Goal: Task Accomplishment & Management: Use online tool/utility

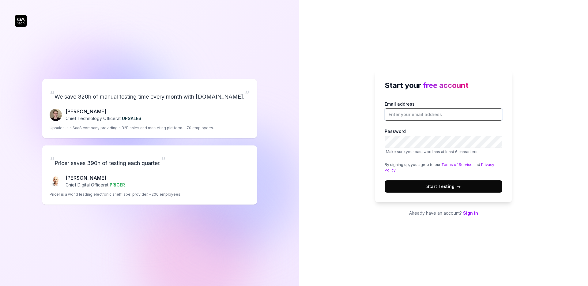
click at [434, 113] on input "Email address" at bounding box center [444, 114] width 118 height 12
type input "vaibhav97825@gmail.com"
click at [385, 180] on button "Start Testing →" at bounding box center [444, 186] width 118 height 12
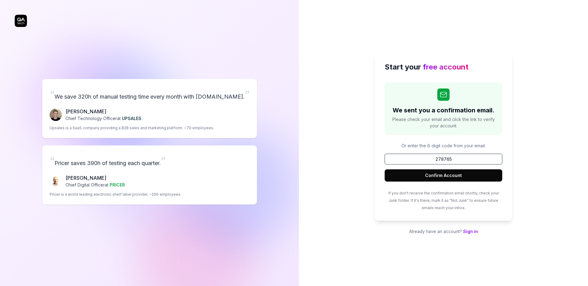
type input "278765"
click at [405, 175] on button "Confirm Account" at bounding box center [444, 175] width 118 height 12
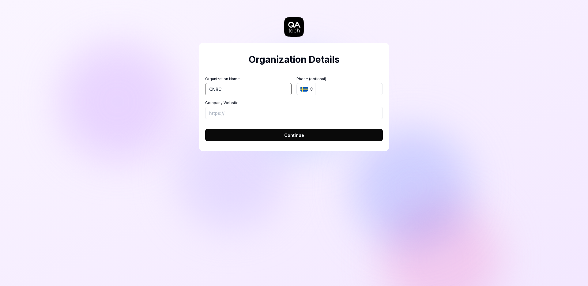
type input "CNBC"
click at [297, 116] on input "Company Website" at bounding box center [294, 113] width 178 height 12
type input "https://www.cnbctv18.com/minis/"
click at [249, 85] on input "CNBC" at bounding box center [248, 89] width 86 height 12
type input "news18"
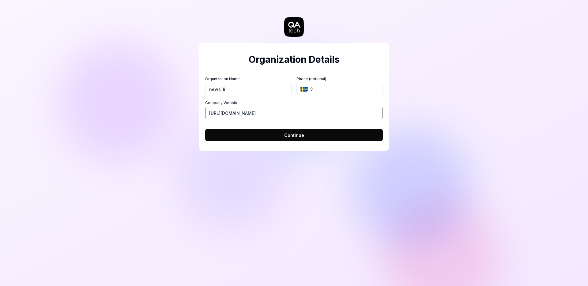
click at [277, 111] on input "https://www.cnbctv18.com/minis/" at bounding box center [294, 113] width 178 height 12
paste input "news18.com"
type input "https://www.news18.com/"
click at [279, 129] on button "Continue" at bounding box center [294, 135] width 178 height 12
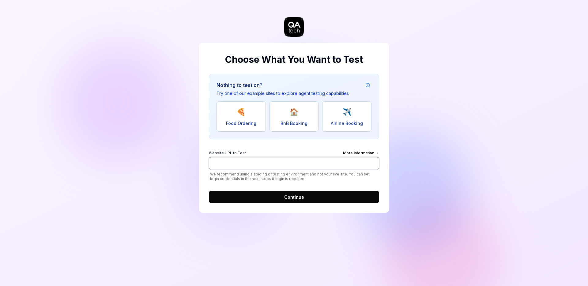
click at [243, 159] on input "Website URL to Test More Information" at bounding box center [294, 163] width 170 height 12
paste input "[URL][DOMAIN_NAME]"
type input "[URL][DOMAIN_NAME]"
click at [276, 198] on button "Continue" at bounding box center [294, 197] width 170 height 12
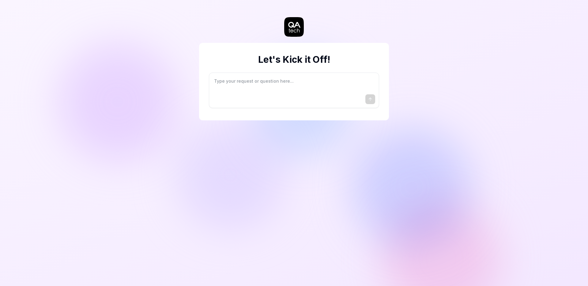
type textarea "*"
type textarea "I"
type textarea "*"
type textarea "I"
type textarea "*"
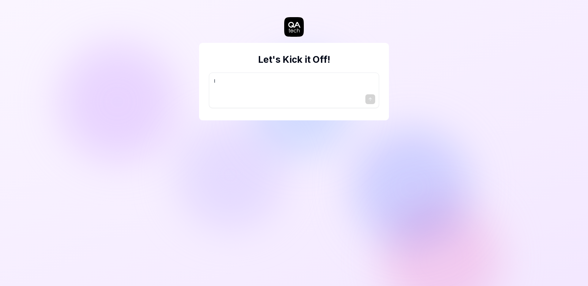
type textarea "I w"
type textarea "*"
type textarea "I wa"
type textarea "*"
type textarea "I wan"
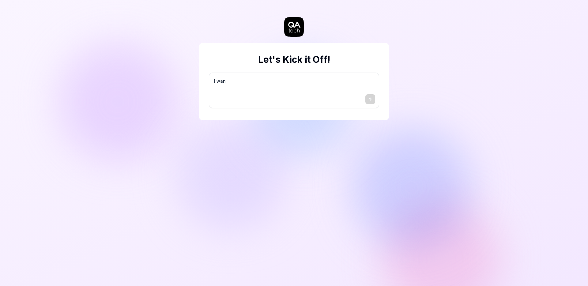
type textarea "*"
type textarea "I want"
type textarea "*"
type textarea "I want"
type textarea "*"
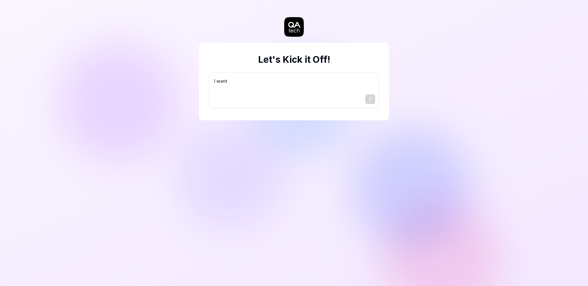
type textarea "I want a"
type textarea "*"
type textarea "I want a"
type textarea "*"
type textarea "I want a g"
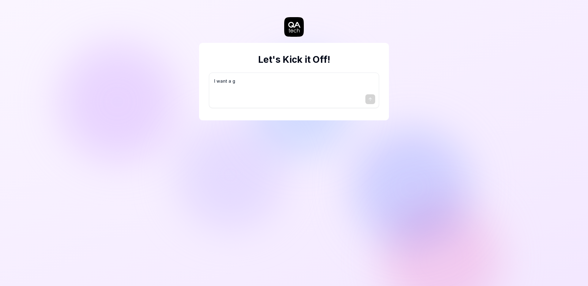
type textarea "*"
type textarea "I want a go"
type textarea "*"
type textarea "I want a goo"
type textarea "*"
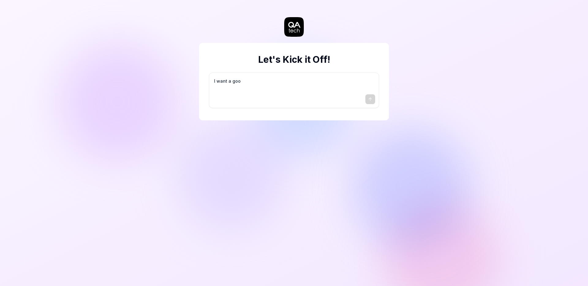
type textarea "I want a good"
type textarea "*"
type textarea "I want a good"
type textarea "*"
type textarea "I want a good t"
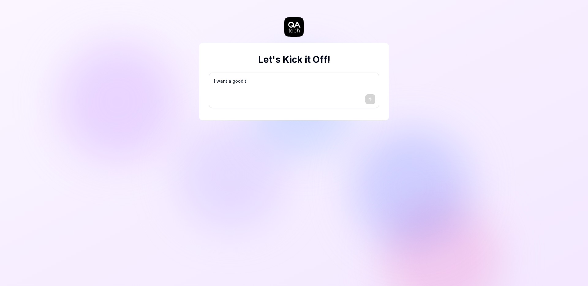
type textarea "*"
type textarea "I want a good te"
type textarea "*"
type textarea "I want a good tes"
type textarea "*"
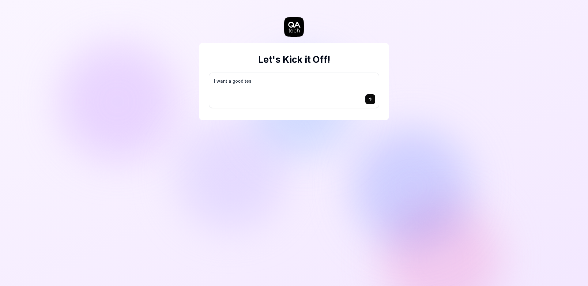
type textarea "I want a good test"
type textarea "*"
type textarea "I want a good test"
type textarea "*"
type textarea "I want a good test s"
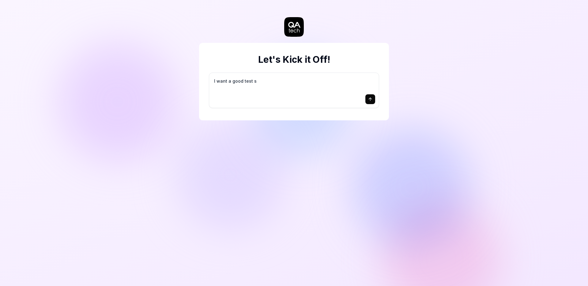
type textarea "*"
type textarea "I want a good test se"
type textarea "*"
type textarea "I want a good test set"
type textarea "*"
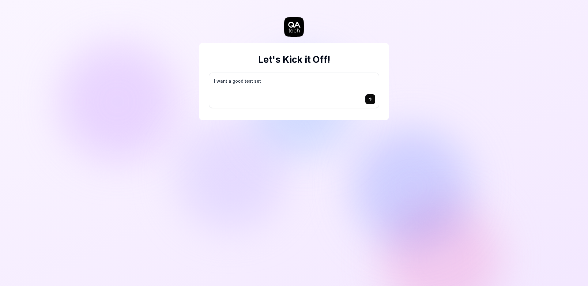
type textarea "I want a good test setu"
type textarea "*"
type textarea "I want a good test setup"
type textarea "*"
type textarea "I want a good test setup"
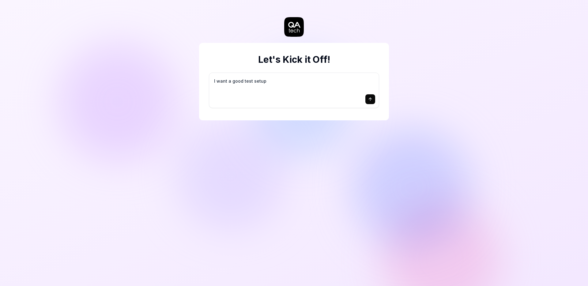
type textarea "*"
type textarea "I want a good test setup f"
type textarea "*"
type textarea "I want a good test setup fo"
type textarea "*"
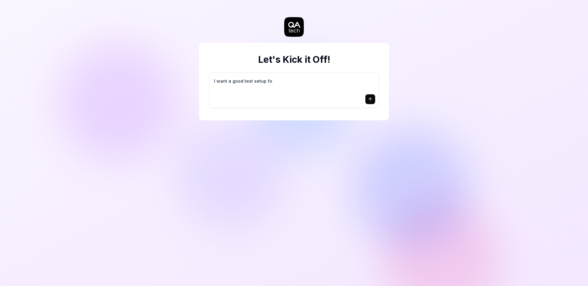
type textarea "I want a good test setup for"
type textarea "*"
type textarea "I want a good test setup for"
type textarea "*"
type textarea "I want a good test setup for m"
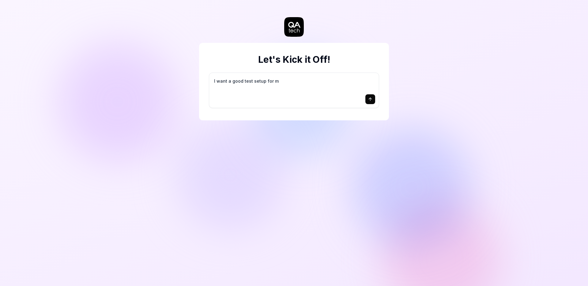
type textarea "*"
type textarea "I want a good test setup for my"
type textarea "*"
type textarea "I want a good test setup for my"
type textarea "*"
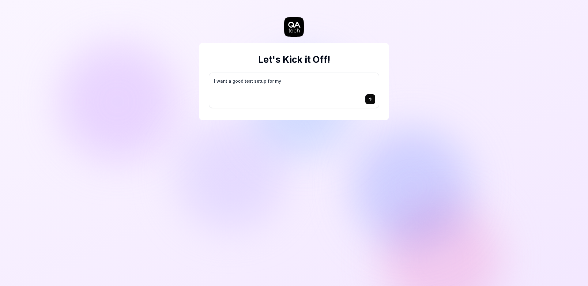
type textarea "I want a good test setup for my s"
type textarea "*"
type textarea "I want a good test setup for my si"
type textarea "*"
type textarea "I want a good test setup for my sit"
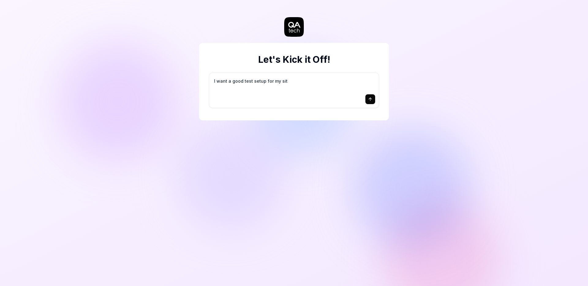
type textarea "*"
type textarea "I want a good test setup for my site"
type textarea "*"
type textarea "I want a good test setup for my site"
type textarea "*"
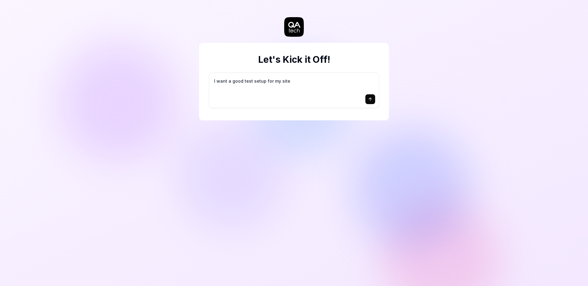
type textarea "I want a good test setup for my site -"
type textarea "*"
type textarea "I want a good test setup for my site -"
type textarea "*"
type textarea "I want a good test setup for my site - h"
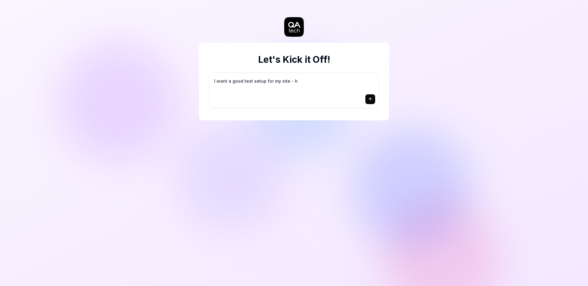
type textarea "*"
type textarea "I want a good test setup for my site - he"
type textarea "*"
type textarea "I want a good test setup for my site - hel"
type textarea "*"
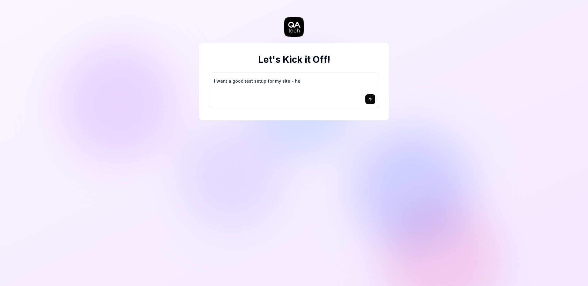
type textarea "I want a good test setup for my site - help"
type textarea "*"
type textarea "I want a good test setup for my site - help"
type textarea "*"
type textarea "I want a good test setup for my site - help m"
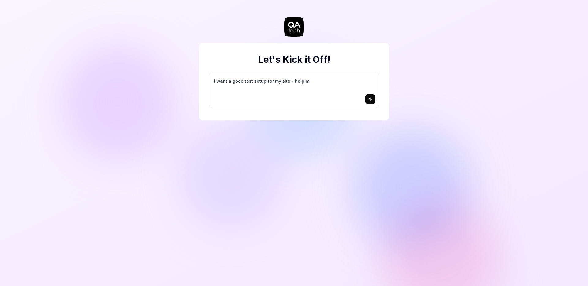
type textarea "*"
type textarea "I want a good test setup for my site - help me"
type textarea "*"
type textarea "I want a good test setup for my site - help me"
type textarea "*"
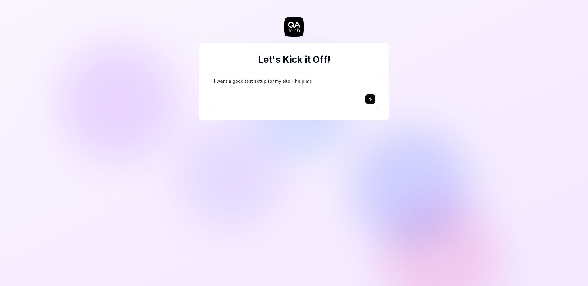
type textarea "I want a good test setup for my site - help me c"
type textarea "*"
type textarea "I want a good test setup for my site - help me cr"
type textarea "*"
type textarea "I want a good test setup for my site - help me cre"
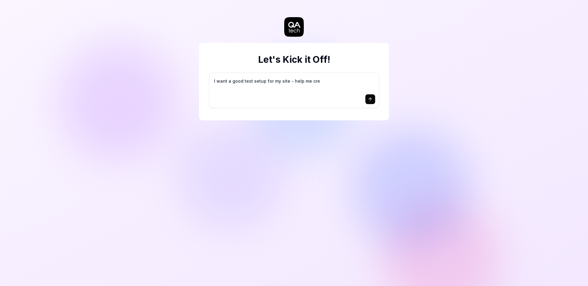
type textarea "*"
type textarea "I want a good test setup for my site - help me crea"
type textarea "*"
type textarea "I want a good test setup for my site - help me creat"
type textarea "*"
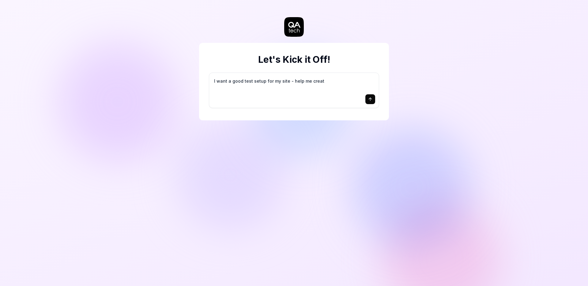
type textarea "I want a good test setup for my site - help me create"
type textarea "*"
type textarea "I want a good test setup for my site - help me create"
type textarea "*"
type textarea "I want a good test setup for my site - help me create t"
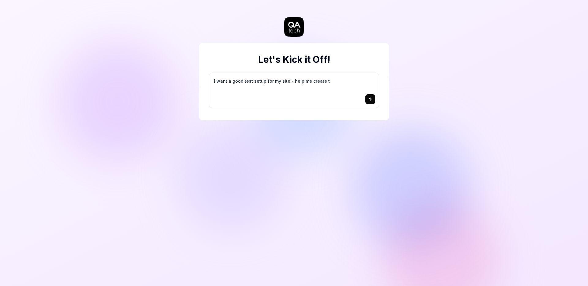
type textarea "*"
type textarea "I want a good test setup for my site - help me create th"
type textarea "*"
type textarea "I want a good test setup for my site - help me create the"
type textarea "*"
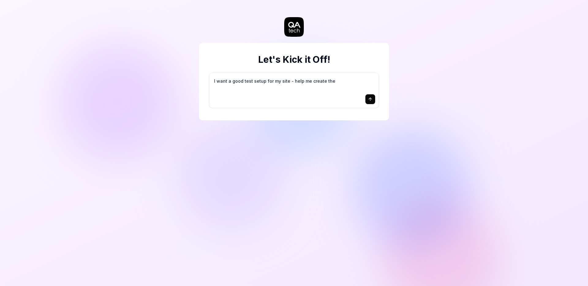
type textarea "I want a good test setup for my site - help me create the"
type textarea "*"
type textarea "I want a good test setup for my site - help me create the f"
type textarea "*"
type textarea "I want a good test setup for my site - help me create the fi"
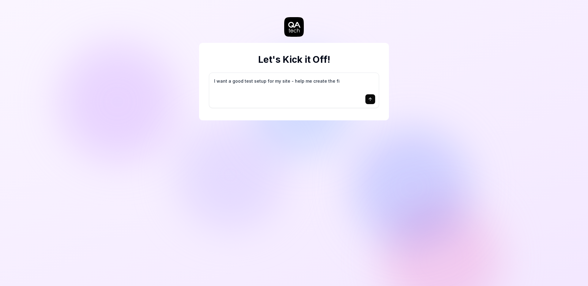
type textarea "*"
type textarea "I want a good test setup for my site - help me create the fir"
type textarea "*"
type textarea "I want a good test setup for my site - help me create the firs"
type textarea "*"
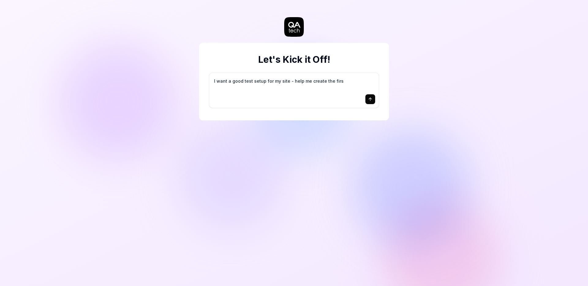
type textarea "I want a good test setup for my site - help me create the first"
type textarea "*"
type textarea "I want a good test setup for my site - help me create the first"
type textarea "*"
type textarea "I want a good test setup for my site - help me create the first 3"
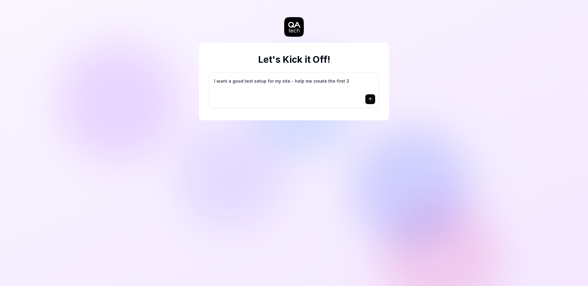
type textarea "*"
type textarea "I want a good test setup for my site - help me create the first 3-"
type textarea "*"
type textarea "I want a good test setup for my site - help me create the first 3-5"
type textarea "*"
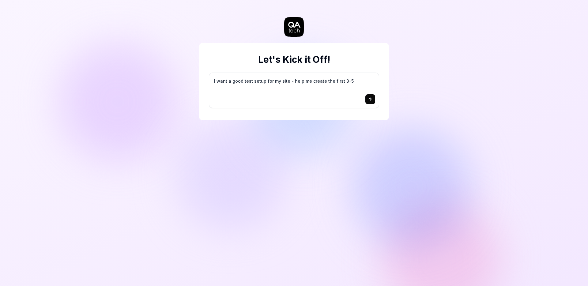
type textarea "I want a good test setup for my site - help me create the first 3-5"
type textarea "*"
type textarea "I want a good test setup for my site - help me create the first 3-5 t"
type textarea "*"
type textarea "I want a good test setup for my site - help me create the first 3-5 te"
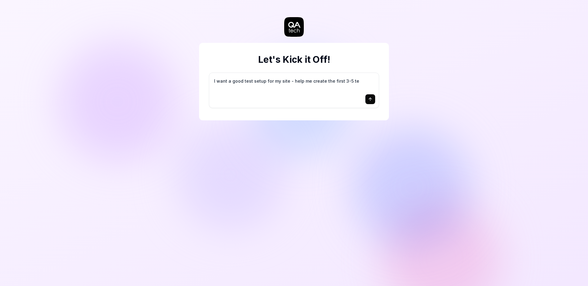
type textarea "*"
type textarea "I want a good test setup for my site - help me create the first 3-5 tes"
type textarea "*"
type textarea "I want a good test setup for my site - help me create the first 3-5 test"
type textarea "*"
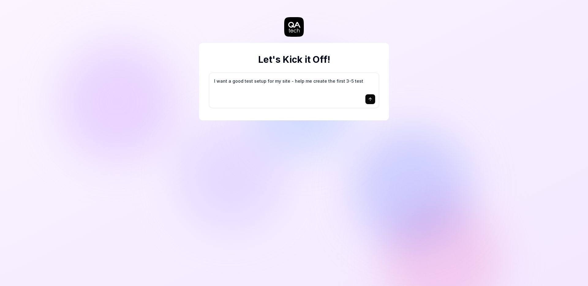
type textarea "I want a good test setup for my site - help me create the first 3-5 test"
type textarea "*"
type textarea "I want a good test setup for my site - help me create the first 3-5 test c"
type textarea "*"
type textarea "I want a good test setup for my site - help me create the first 3-5 test ca"
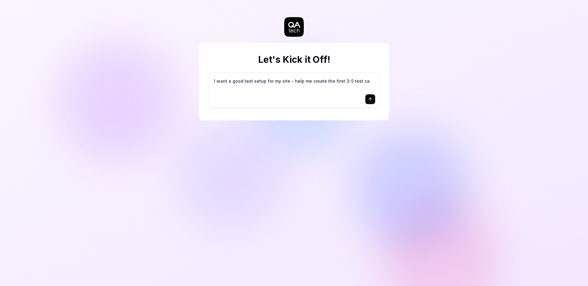
type textarea "*"
type textarea "I want a good test setup for my site - help me create the first 3-5 test cas"
type textarea "*"
type textarea "I want a good test setup for my site - help me create the first 3-5 test case"
type textarea "*"
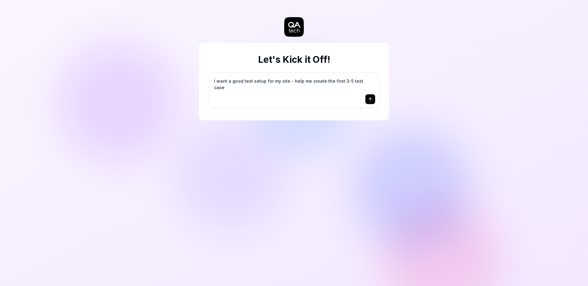
type textarea "I want a good test setup for my site - help me create the first 3-5 test cases"
click at [370, 98] on icon "submit" at bounding box center [370, 99] width 5 height 5
type textarea "*"
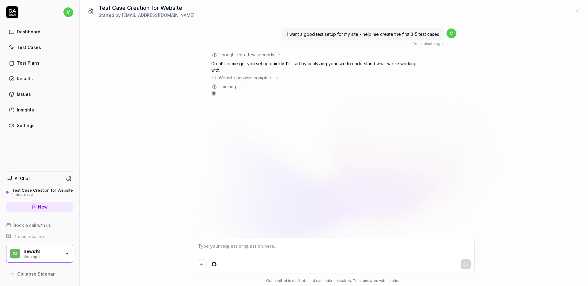
click at [269, 77] on div "Website analysis complete" at bounding box center [246, 77] width 54 height 6
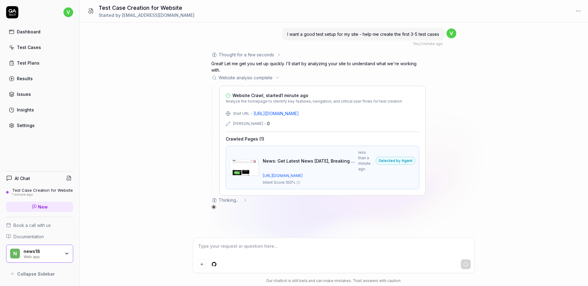
click at [250, 52] on div "Thought for a few seconds" at bounding box center [246, 54] width 55 height 6
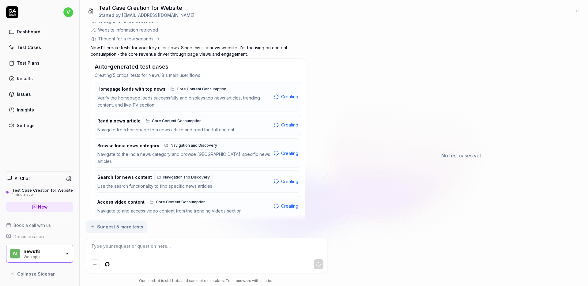
scroll to position [410, 0]
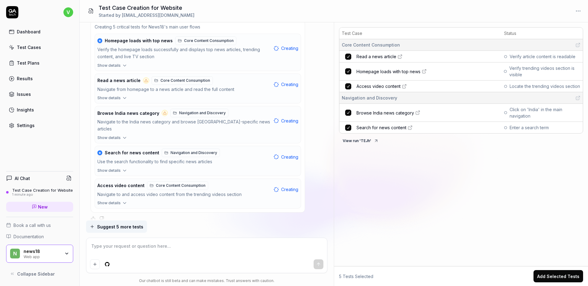
click at [382, 123] on td "Search for news content" at bounding box center [428, 127] width 146 height 11
click at [382, 126] on span "Search for news content" at bounding box center [381, 127] width 50 height 6
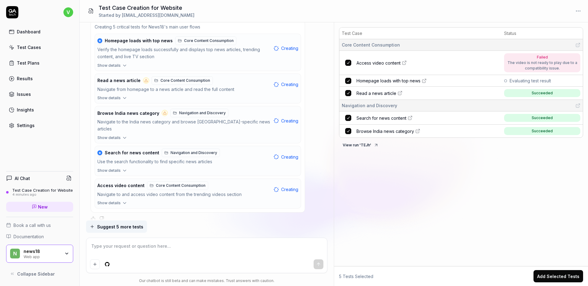
click at [392, 94] on span "Read a news article" at bounding box center [376, 93] width 40 height 6
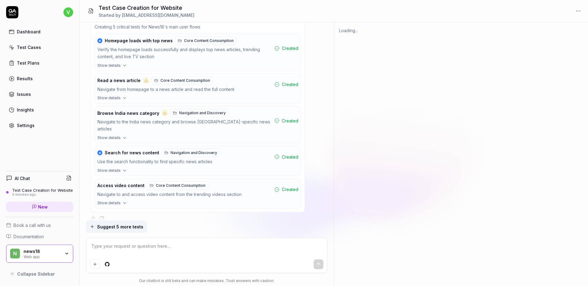
type textarea "*"
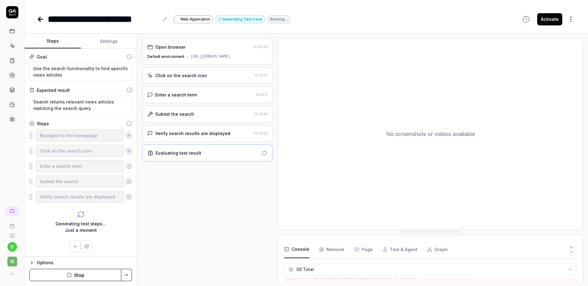
click at [216, 61] on div "Open browser 12:30:50 Default environment https://www.news18.com/" at bounding box center [207, 52] width 131 height 26
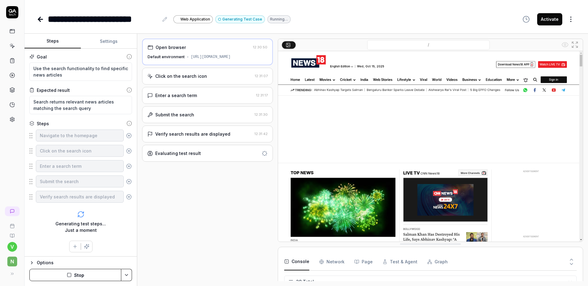
click at [232, 71] on div "Click on the search icon 12:31:07" at bounding box center [207, 76] width 131 height 17
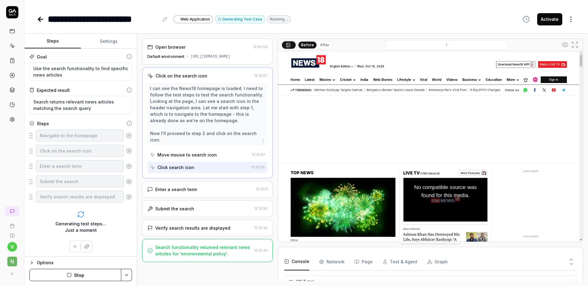
type textarea "*"
click at [224, 186] on div "Enter a search term" at bounding box center [200, 189] width 106 height 6
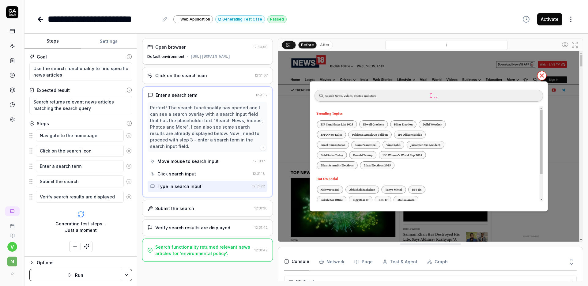
click at [167, 208] on div "Submit the search 12:31:30" at bounding box center [207, 208] width 131 height 17
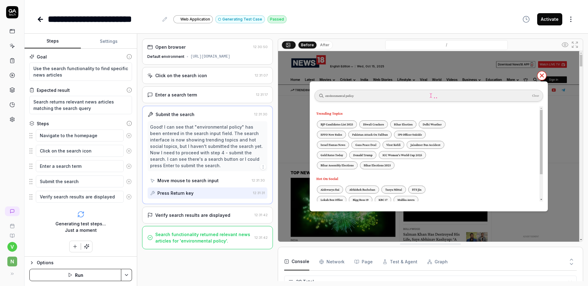
click at [148, 215] on icon at bounding box center [150, 214] width 4 height 3
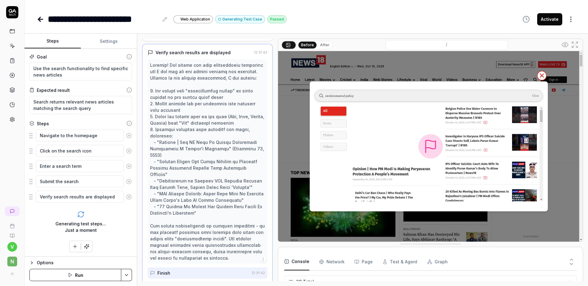
scroll to position [91, 0]
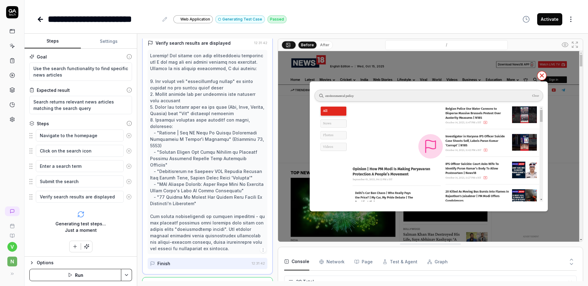
click at [42, 22] on icon at bounding box center [40, 19] width 7 height 7
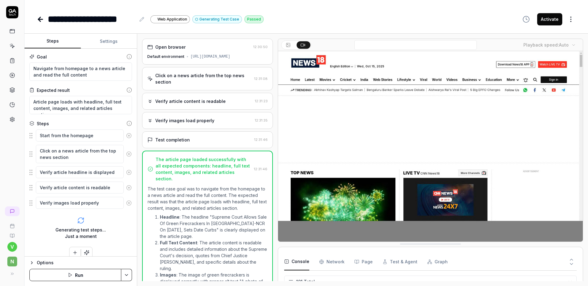
click at [186, 52] on div "Open browser 12:30:50 Default environment [URL][DOMAIN_NAME]" at bounding box center [207, 52] width 131 height 26
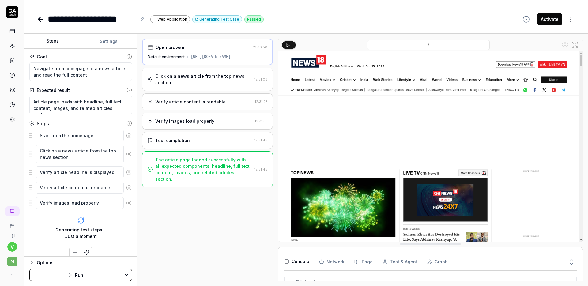
scroll to position [1314, 0]
click at [186, 74] on div "Click on a news article from the top news section" at bounding box center [203, 79] width 96 height 13
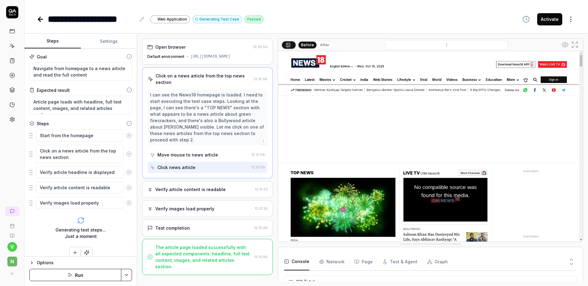
click at [180, 181] on div "Verify article content is readable 12:31:23" at bounding box center [207, 189] width 131 height 17
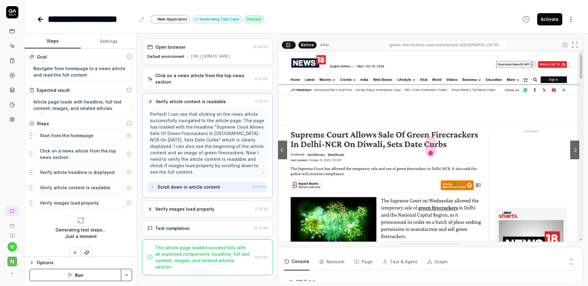
drag, startPoint x: 581, startPoint y: 68, endPoint x: 507, endPoint y: 139, distance: 102.7
click at [239, 206] on div "Verify images load properly" at bounding box center [199, 209] width 105 height 6
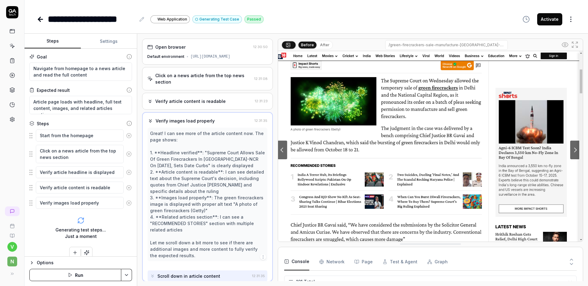
scroll to position [1, 0]
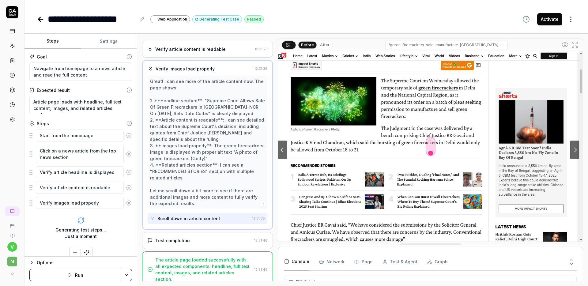
click at [181, 243] on div "Test completion" at bounding box center [172, 240] width 35 height 6
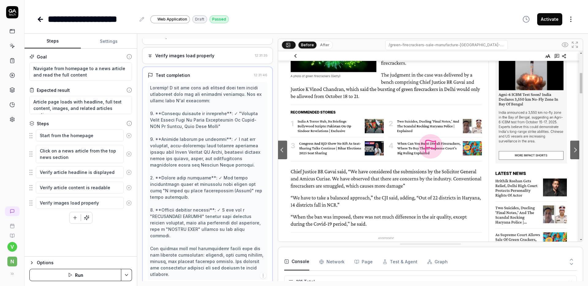
click at [44, 23] on icon at bounding box center [40, 19] width 7 height 7
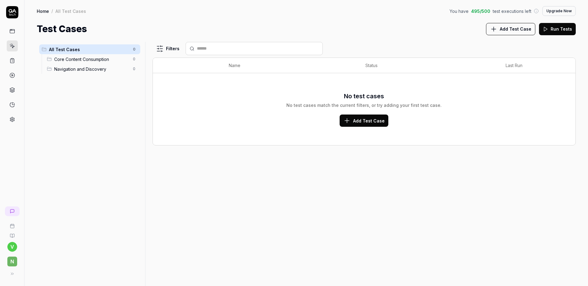
click at [15, 35] on link at bounding box center [12, 31] width 11 height 11
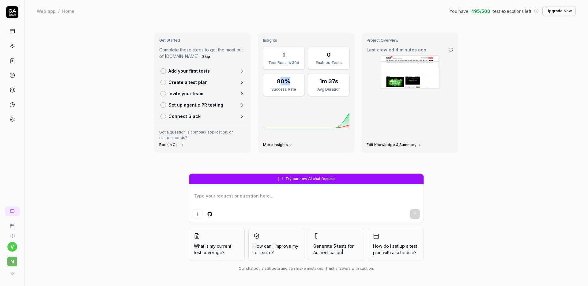
drag, startPoint x: 290, startPoint y: 84, endPoint x: 280, endPoint y: 82, distance: 10.0
click at [280, 82] on div "80%" at bounding box center [283, 81] width 13 height 8
drag, startPoint x: 316, startPoint y: 82, endPoint x: 341, endPoint y: 82, distance: 24.8
click at [341, 82] on div "1m 37s" at bounding box center [328, 81] width 33 height 8
click at [16, 65] on link at bounding box center [12, 60] width 11 height 11
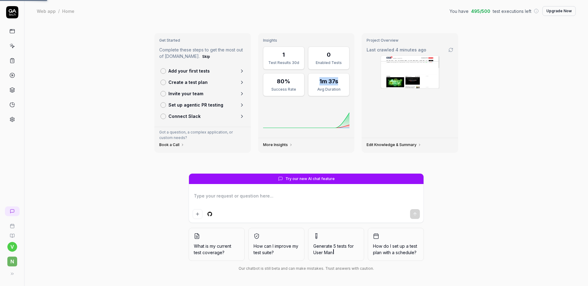
type textarea "*"
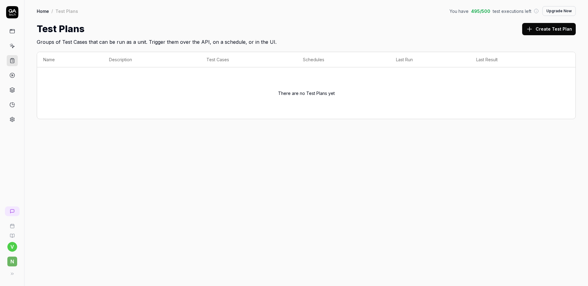
click at [16, 76] on link at bounding box center [12, 75] width 11 height 11
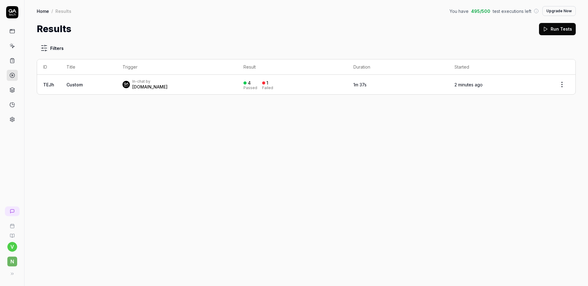
click at [57, 88] on td "TEJh" at bounding box center [48, 85] width 23 height 20
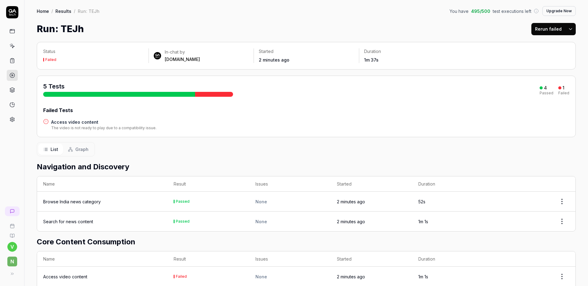
scroll to position [70, 0]
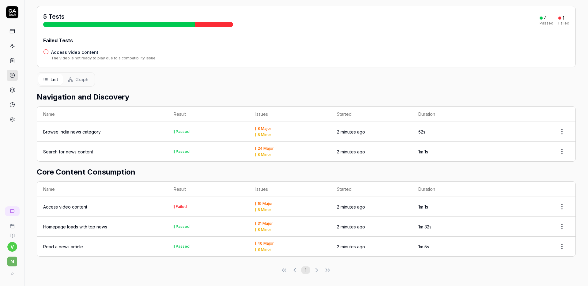
click at [559, 226] on html "v n Home / Results / Run: TEJh You have 495 / 500 test executions left Upgrade …" at bounding box center [294, 153] width 588 height 307
click at [140, 223] on html "v n Home / Results / Run: TEJh You have 495 / 500 test executions left Upgrade …" at bounding box center [294, 153] width 588 height 307
click at [99, 228] on div "Homepage loads with top news" at bounding box center [75, 227] width 64 height 6
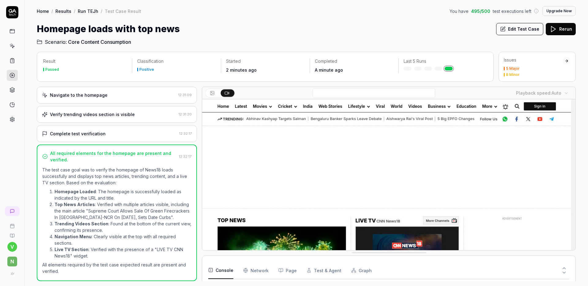
scroll to position [34, 0]
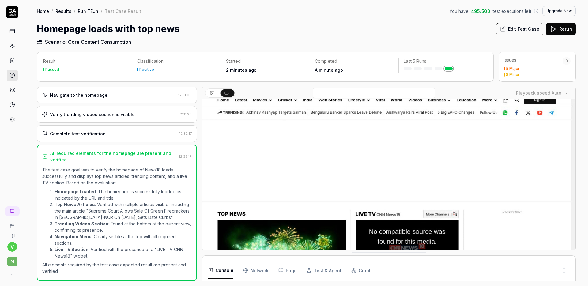
click at [263, 269] on Requests "Network" at bounding box center [255, 270] width 25 height 17
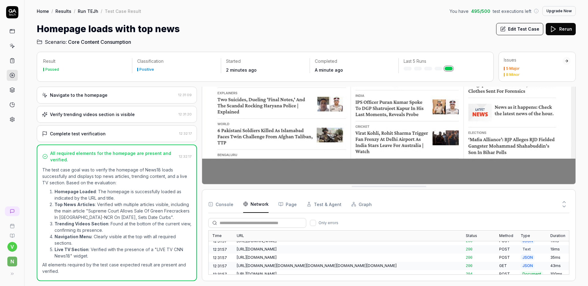
scroll to position [1105, 0]
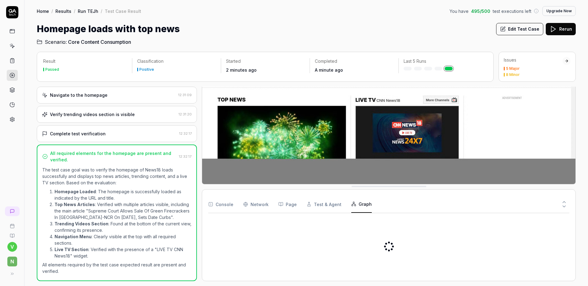
click at [351, 206] on icon "button" at bounding box center [353, 203] width 5 height 5
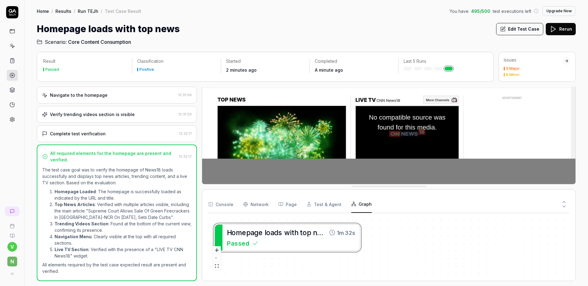
click at [320, 209] on button "Test & Agent" at bounding box center [324, 204] width 35 height 17
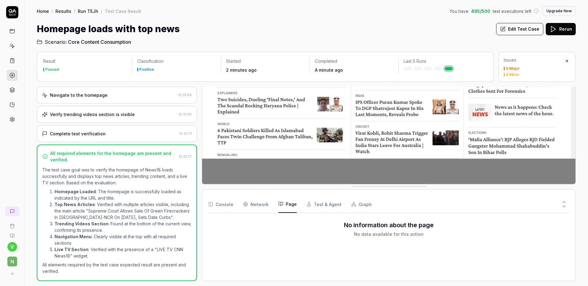
click at [280, 206] on icon "button" at bounding box center [280, 203] width 5 height 5
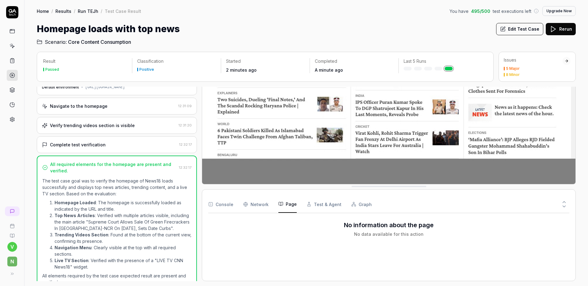
scroll to position [16, 0]
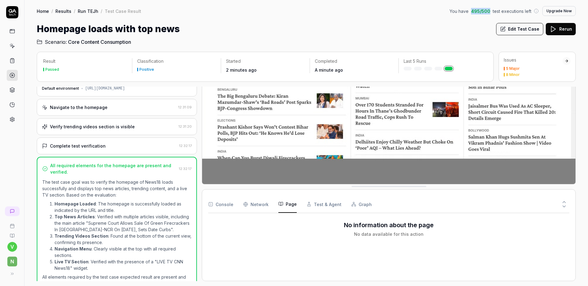
drag, startPoint x: 492, startPoint y: 10, endPoint x: 474, endPoint y: 12, distance: 18.5
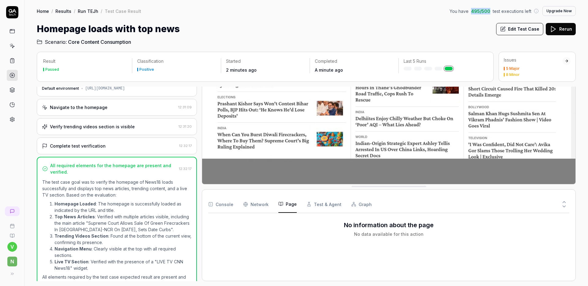
click at [474, 12] on div "You have 495 / 500 test executions left" at bounding box center [493, 11] width 89 height 6
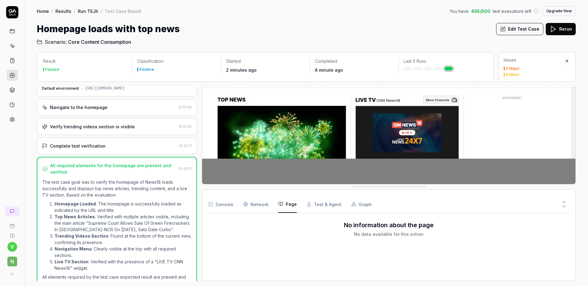
click at [469, 15] on div "You have 495 / 500 test executions left Upgrade Now" at bounding box center [512, 11] width 126 height 10
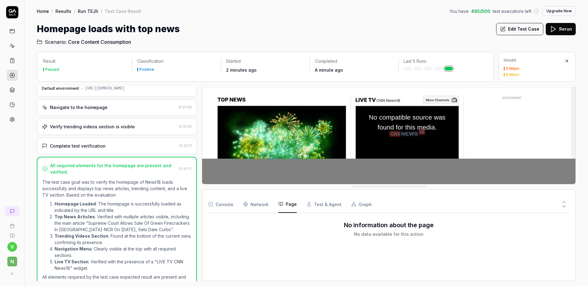
click at [17, 86] on link at bounding box center [12, 90] width 11 height 11
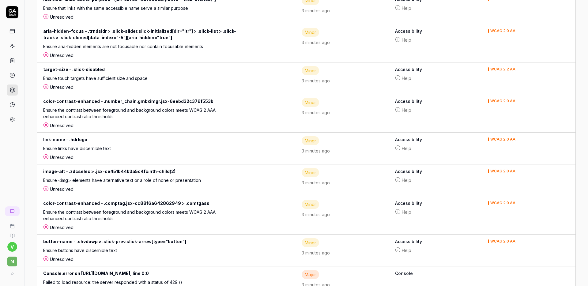
scroll to position [770, 0]
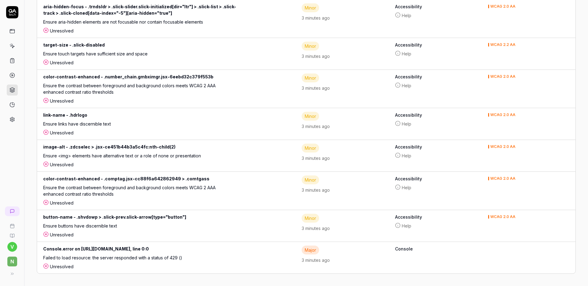
click at [11, 102] on link at bounding box center [12, 104] width 11 height 11
